Goal: Task Accomplishment & Management: Use online tool/utility

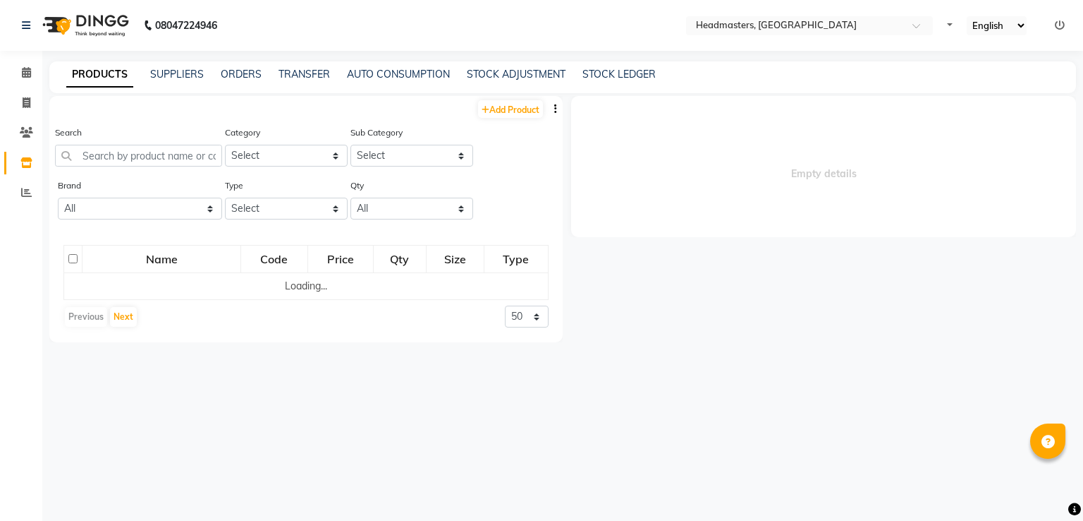
select select
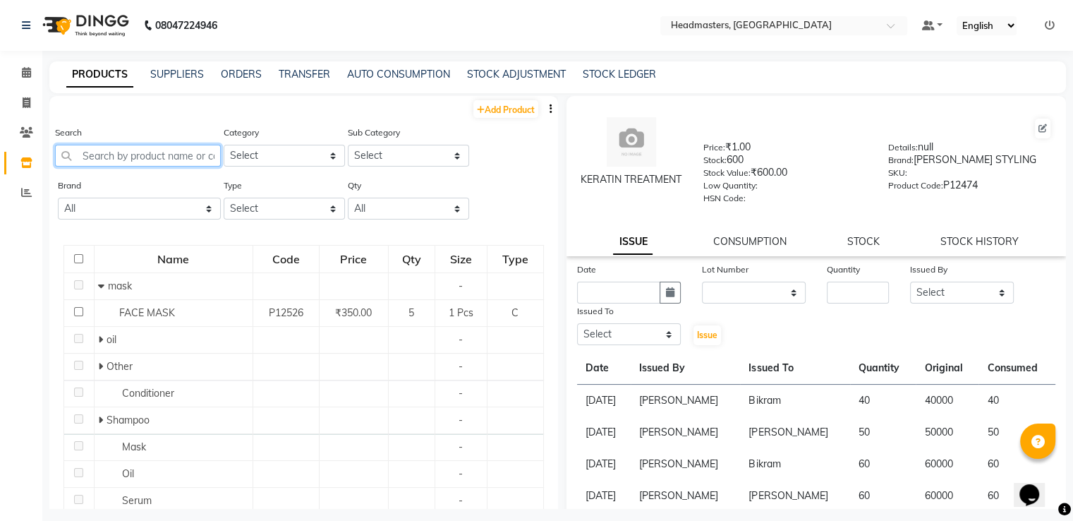
click at [167, 159] on input "text" at bounding box center [138, 156] width 166 height 22
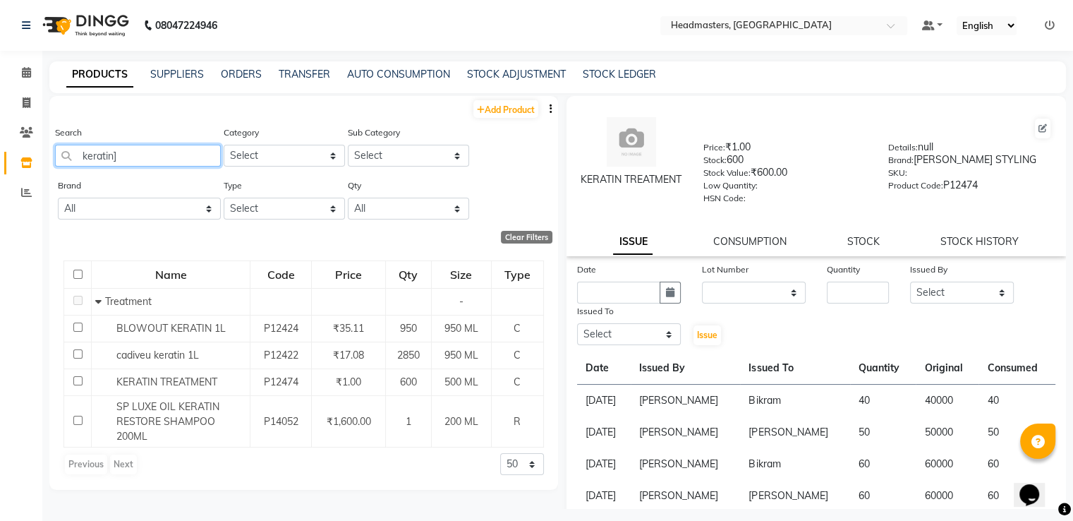
click at [185, 156] on input "keratin]" at bounding box center [138, 156] width 166 height 22
type input "k"
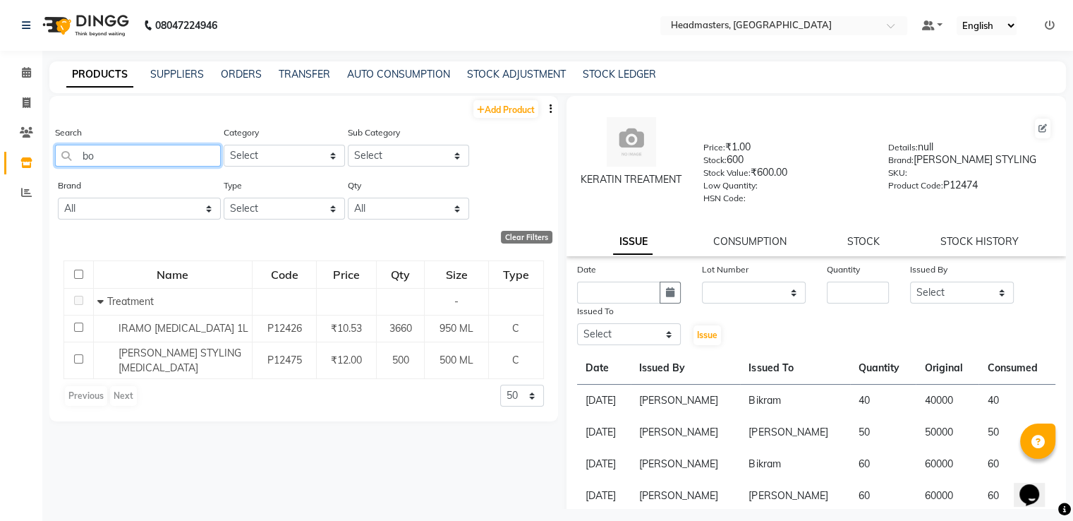
type input "b"
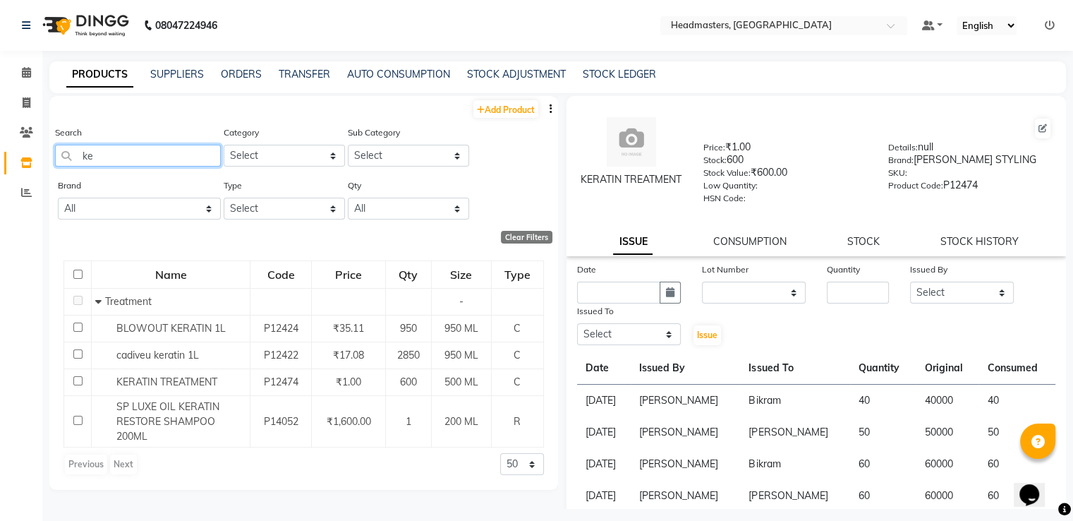
type input "k"
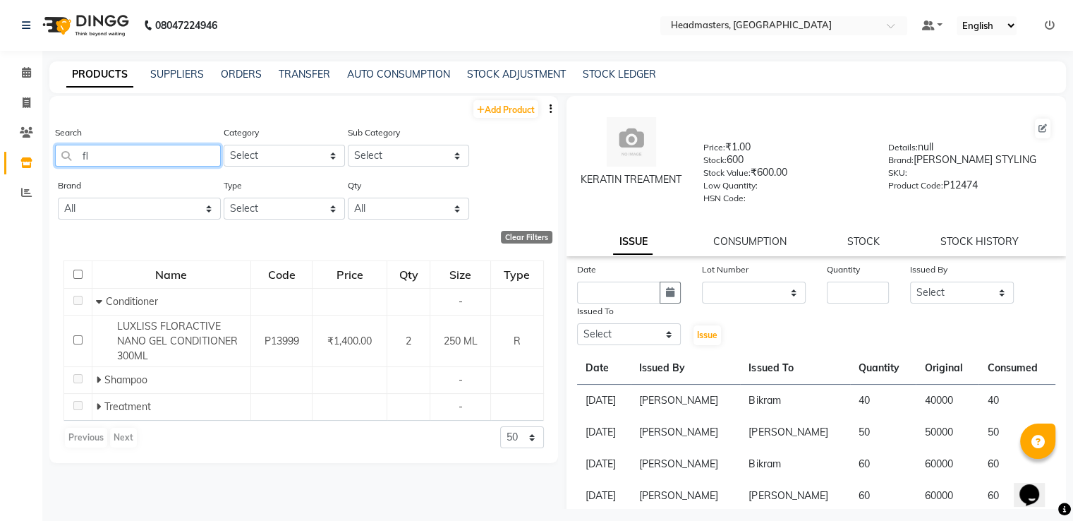
type input "f"
type input "luxliss floractive nano gel"
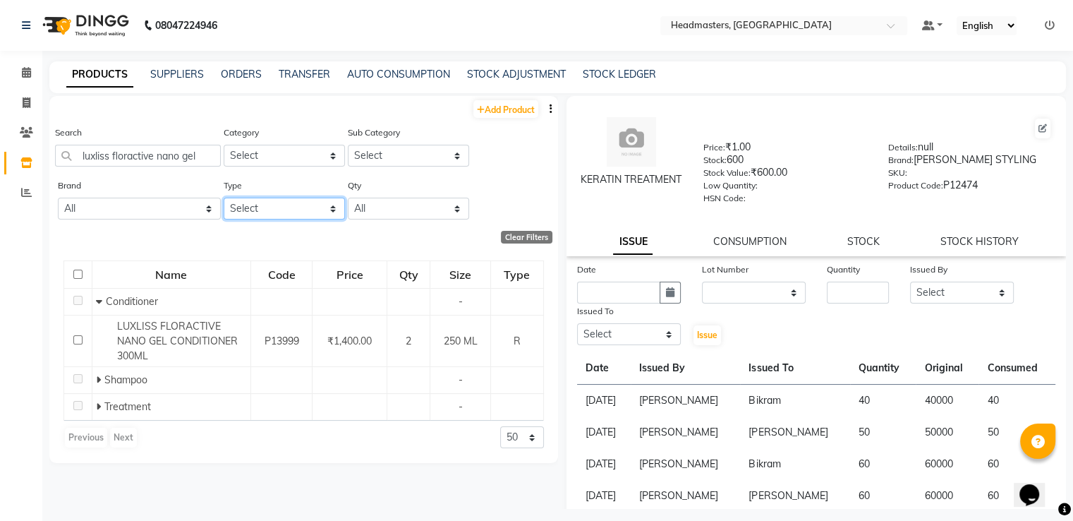
click at [317, 207] on select "Select Both Retail Consumable" at bounding box center [284, 208] width 121 height 22
select select "C"
click at [224, 199] on select "Select Both Retail Consumable" at bounding box center [284, 208] width 121 height 22
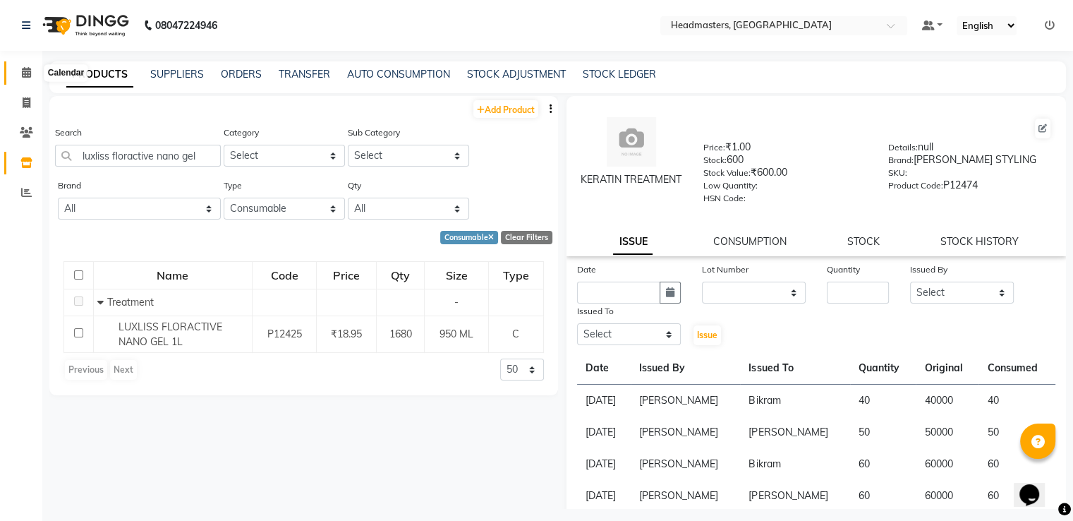
click at [23, 75] on icon at bounding box center [26, 72] width 9 height 11
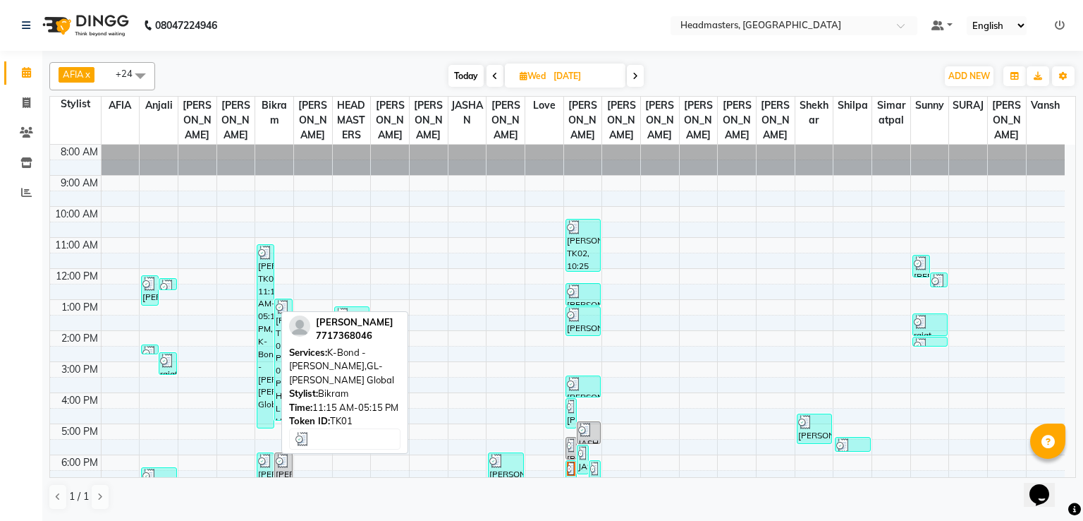
click at [257, 302] on div "[PERSON_NAME], TK01, 11:15 AM-05:15 PM, K-Bond -[PERSON_NAME],GL-[PERSON_NAME] …" at bounding box center [265, 336] width 16 height 183
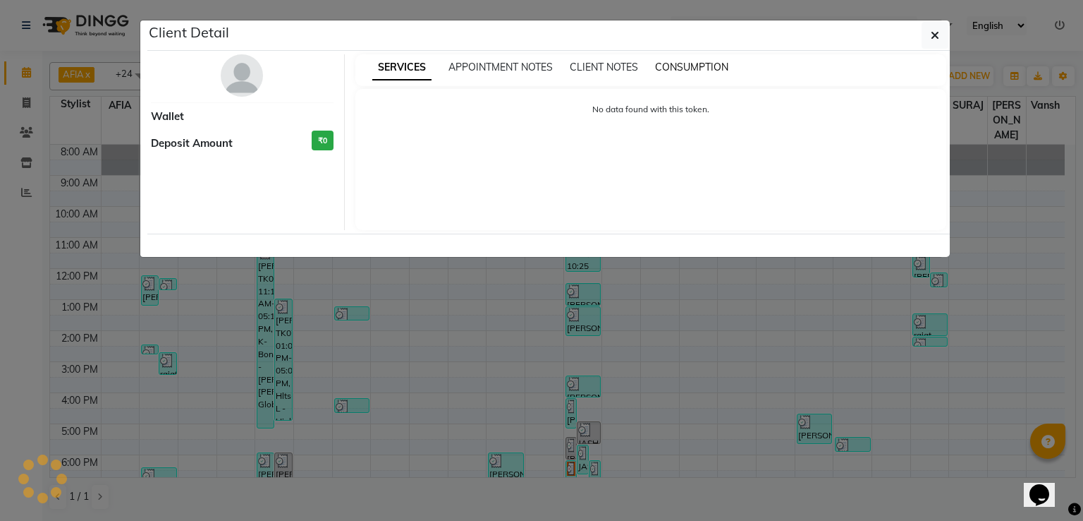
click at [674, 68] on span "CONSUMPTION" at bounding box center [691, 67] width 73 height 13
select select "3"
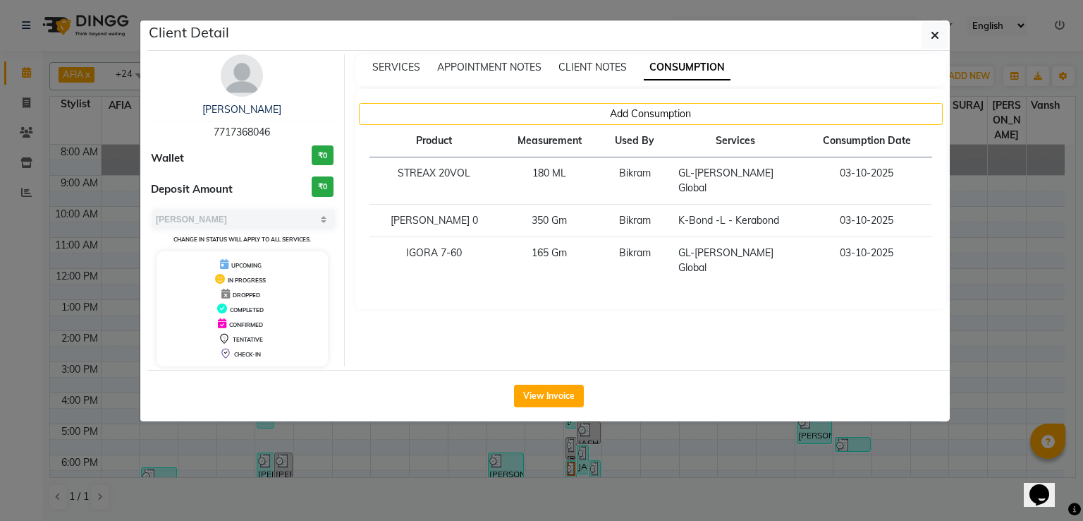
click at [590, 435] on ngb-modal-window "Client Detail [PERSON_NAME] 7717368046 Wallet ₹0 Deposit Amount ₹0 Select MARK …" at bounding box center [541, 260] width 1083 height 521
